Goal: Information Seeking & Learning: Learn about a topic

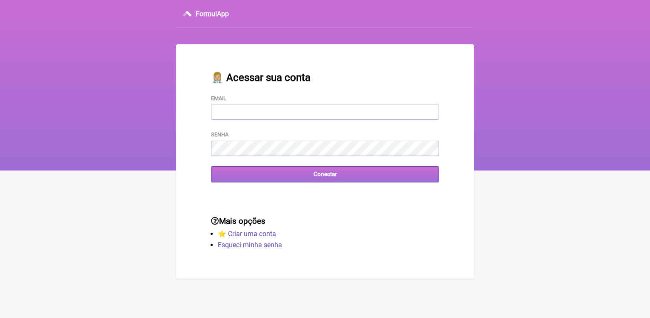
type input "adm.clinicabalance@gmail.com"
click at [362, 178] on input "Conectar" at bounding box center [325, 174] width 228 height 16
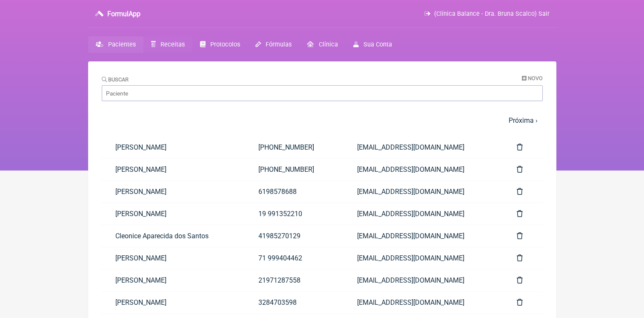
click at [168, 43] on span "Receitas" at bounding box center [172, 44] width 24 height 7
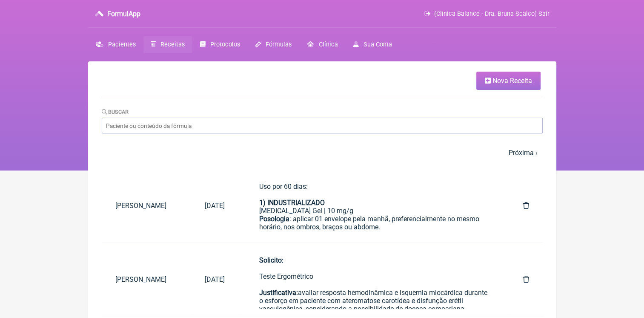
click at [226, 42] on span "Protocolos" at bounding box center [225, 44] width 30 height 7
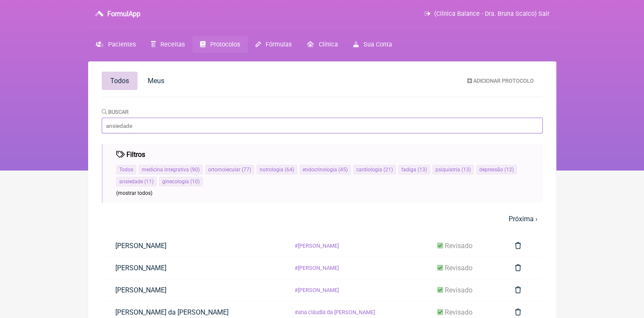
click at [233, 130] on input "Buscar" at bounding box center [322, 125] width 441 height 16
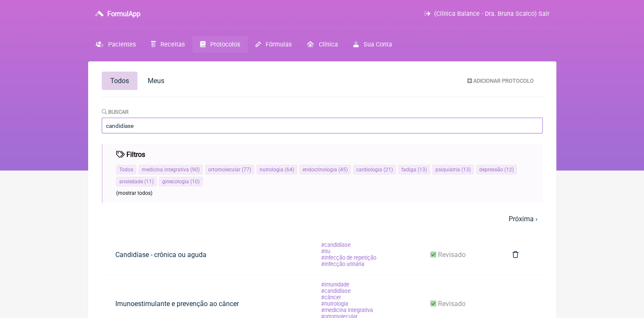
type input "candidíase"
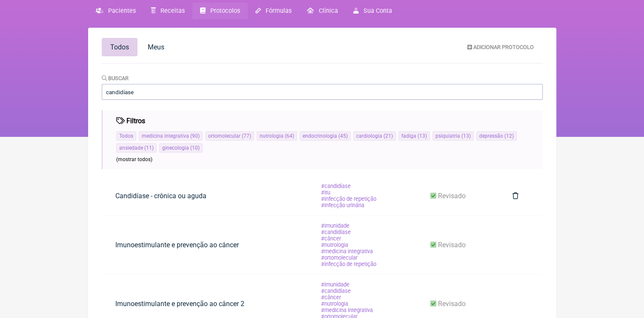
scroll to position [71, 0]
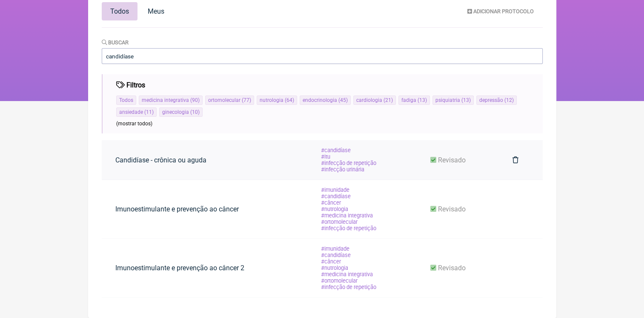
click at [152, 161] on link "Candidíase - crônica ou aguda" at bounding box center [161, 160] width 118 height 22
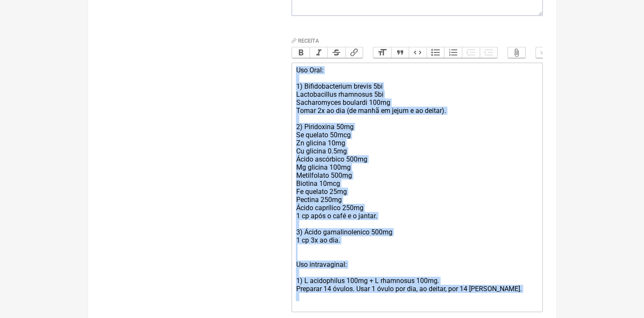
scroll to position [301, 0]
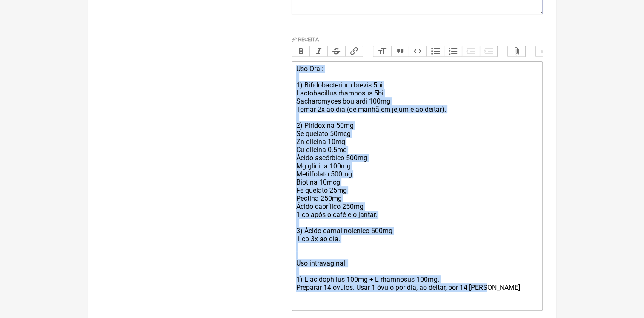
drag, startPoint x: 296, startPoint y: 77, endPoint x: 499, endPoint y: 292, distance: 296.6
click at [499, 292] on div "Uso Oral: 1) Bifidobacterium brevis 5bi Lactobacillus rhamnosus 5bi Sacharomyce…" at bounding box center [417, 186] width 242 height 243
copy div "Uso Oral: 1) Bifidobacterium brevis 5bi Lactobacillus rhamnosus 5bi Sacharomyce…"
